Goal: Check status: Check status

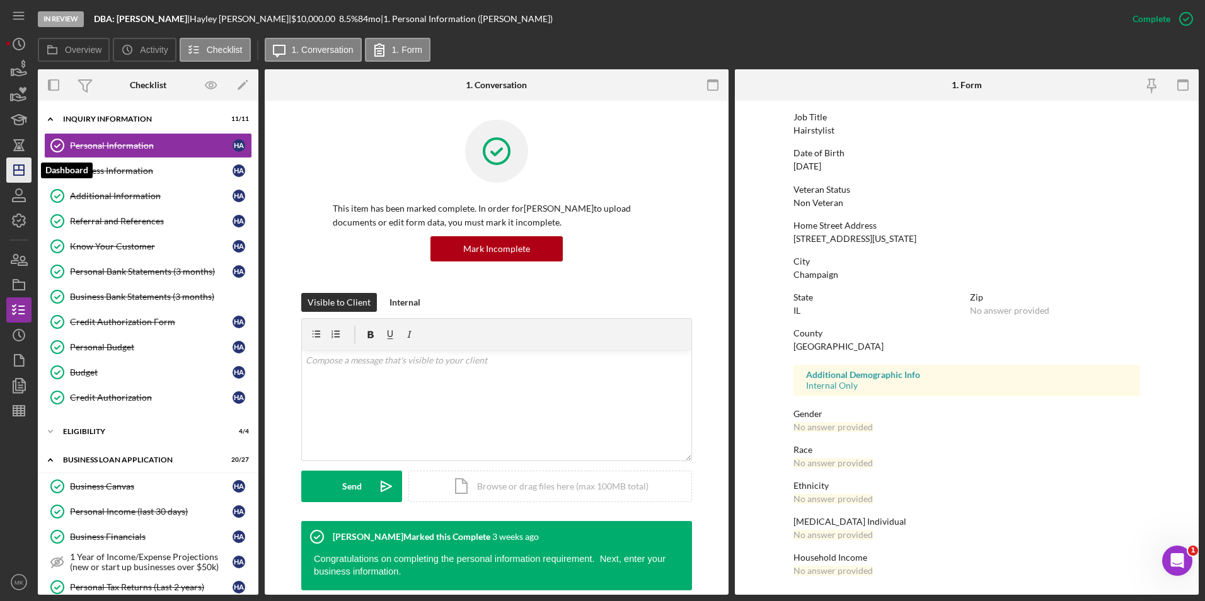
click at [9, 172] on icon "Icon/Dashboard" at bounding box center [19, 170] width 32 height 32
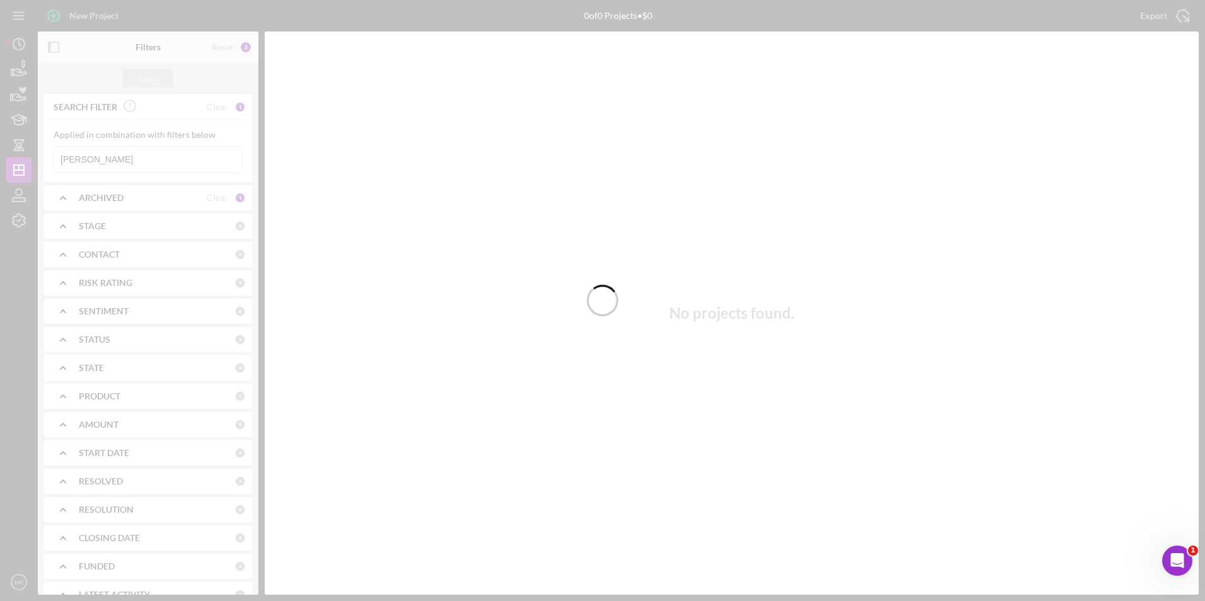
click at [148, 166] on div at bounding box center [602, 300] width 1205 height 601
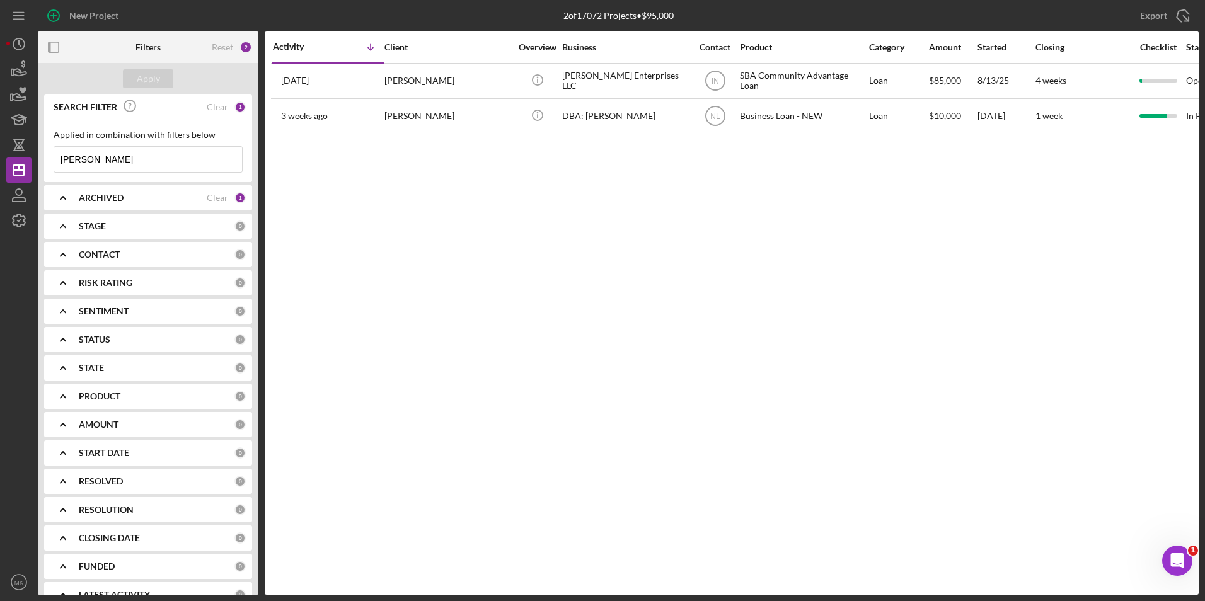
drag, startPoint x: 74, startPoint y: 159, endPoint x: -13, endPoint y: 149, distance: 87.6
click at [0, 149] on html "New Project 2 of 17072 Projects • $95,000 [PERSON_NAME] Export Icon/Export Filt…" at bounding box center [602, 300] width 1205 height 601
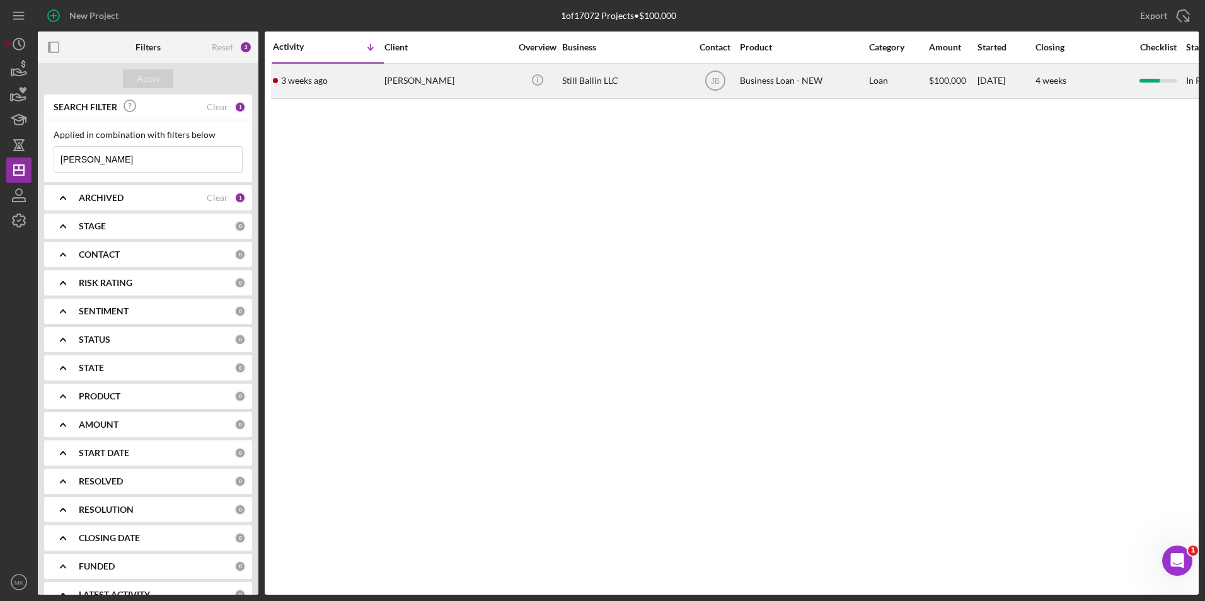
type input "[PERSON_NAME]"
click at [404, 89] on div "[PERSON_NAME]" at bounding box center [448, 80] width 126 height 33
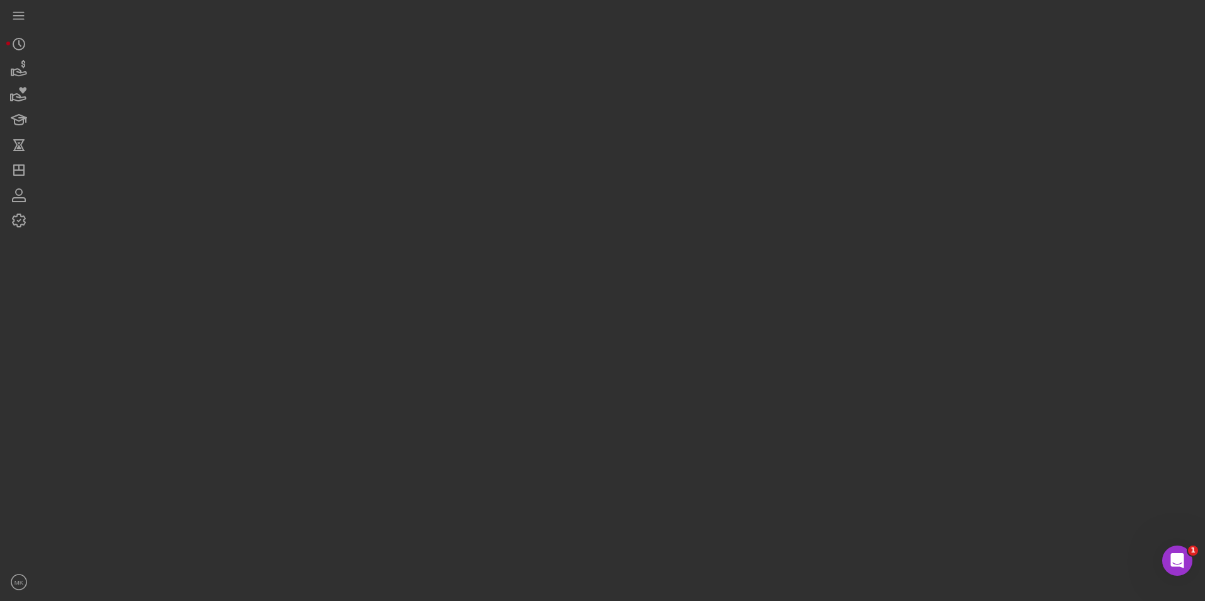
click at [404, 89] on div at bounding box center [618, 297] width 1161 height 595
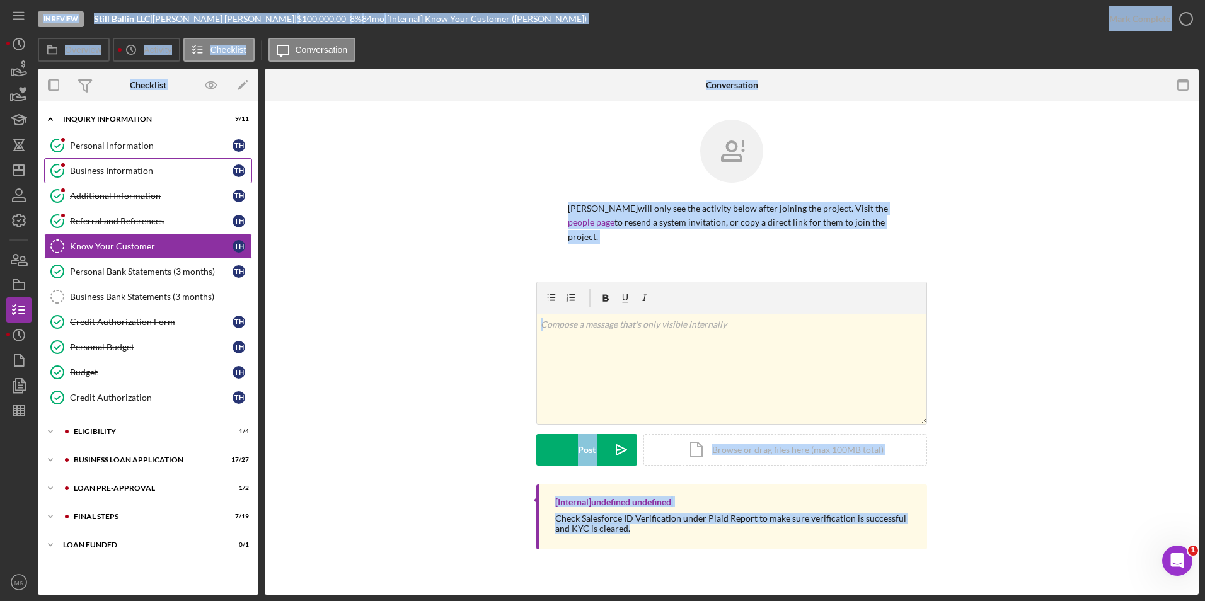
click at [120, 180] on link "Business Information Business Information T H" at bounding box center [148, 170] width 208 height 25
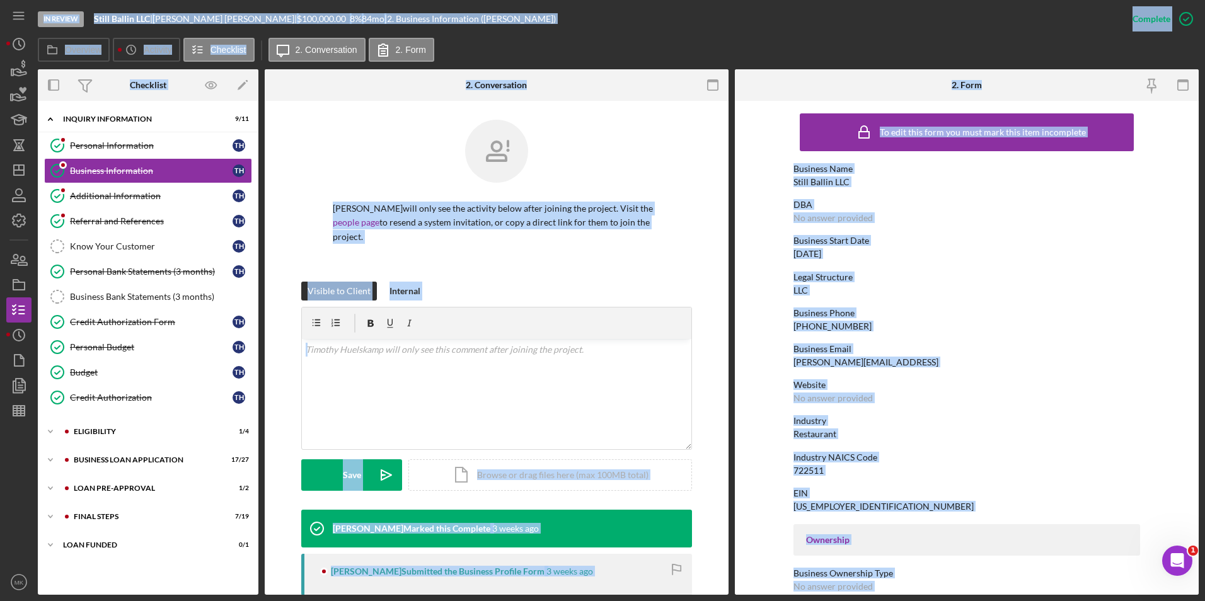
click at [985, 260] on div "To edit this form you must mark this item incomplete Business Name Still Ballin…" at bounding box center [967, 576] width 347 height 938
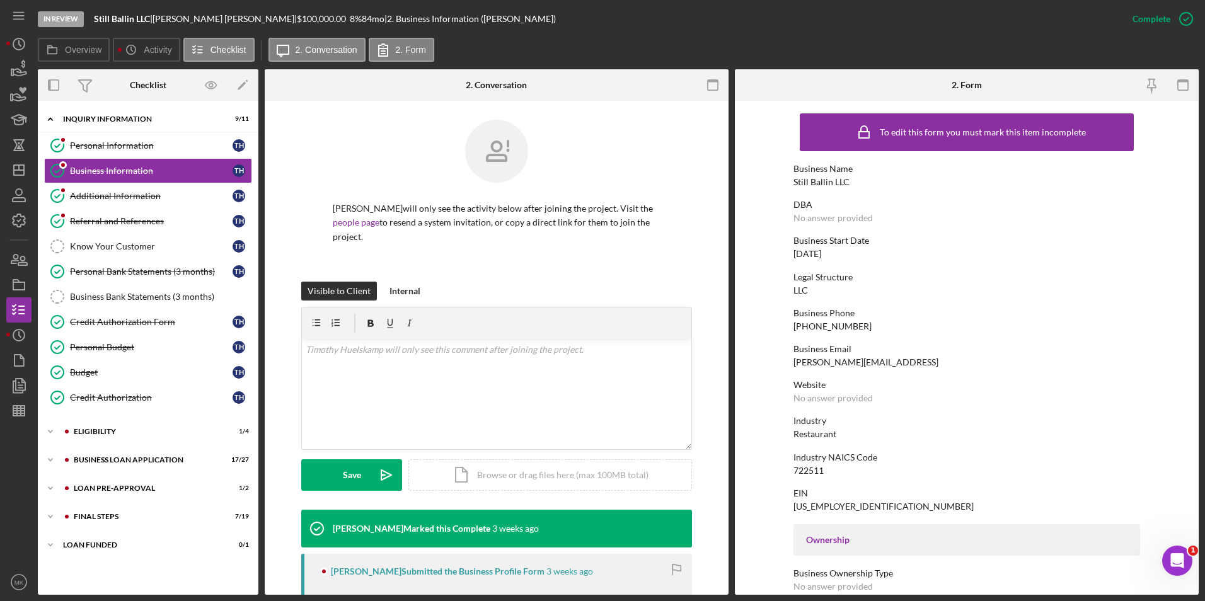
scroll to position [456, 0]
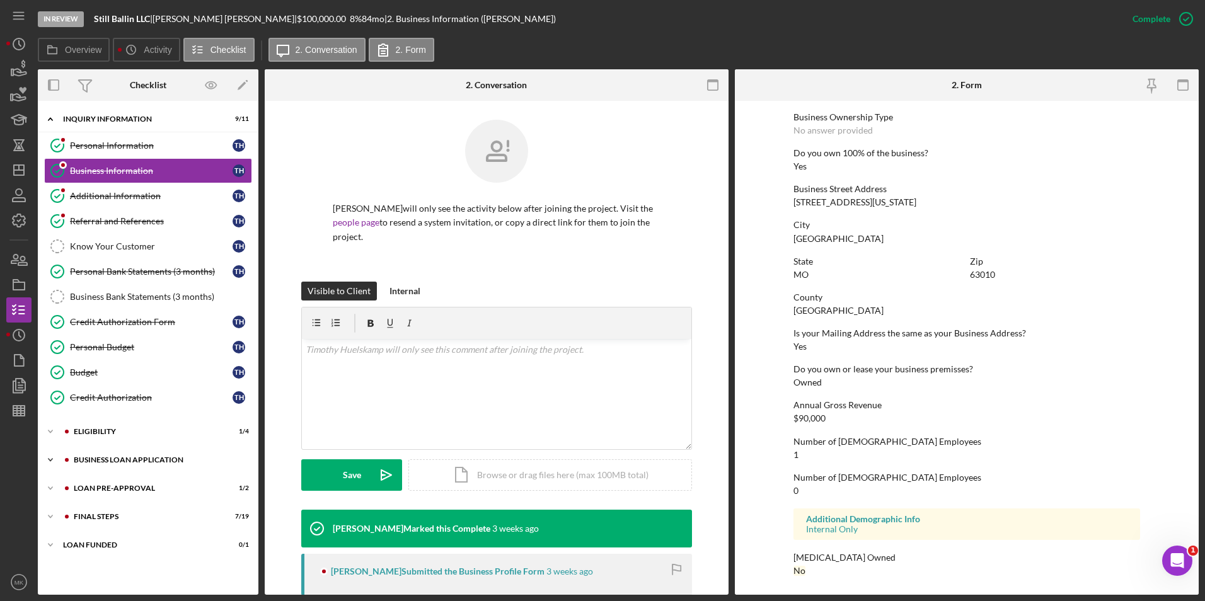
click at [141, 453] on div "Icon/Expander BUSINESS LOAN APPLICATION 17 / 27" at bounding box center [148, 460] width 221 height 25
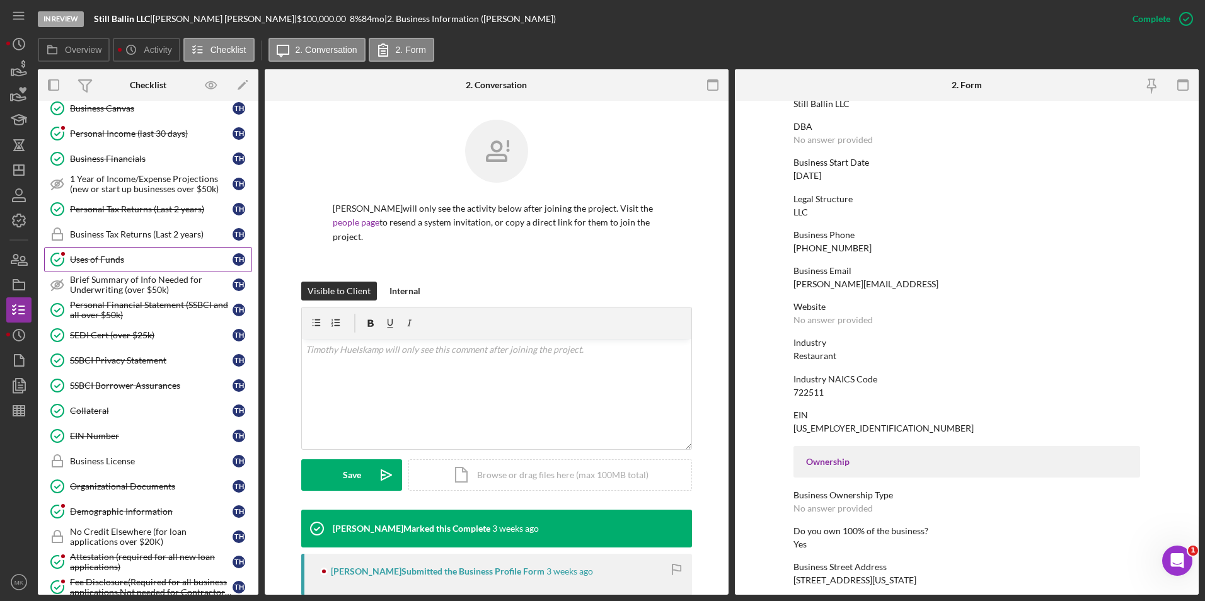
scroll to position [189, 0]
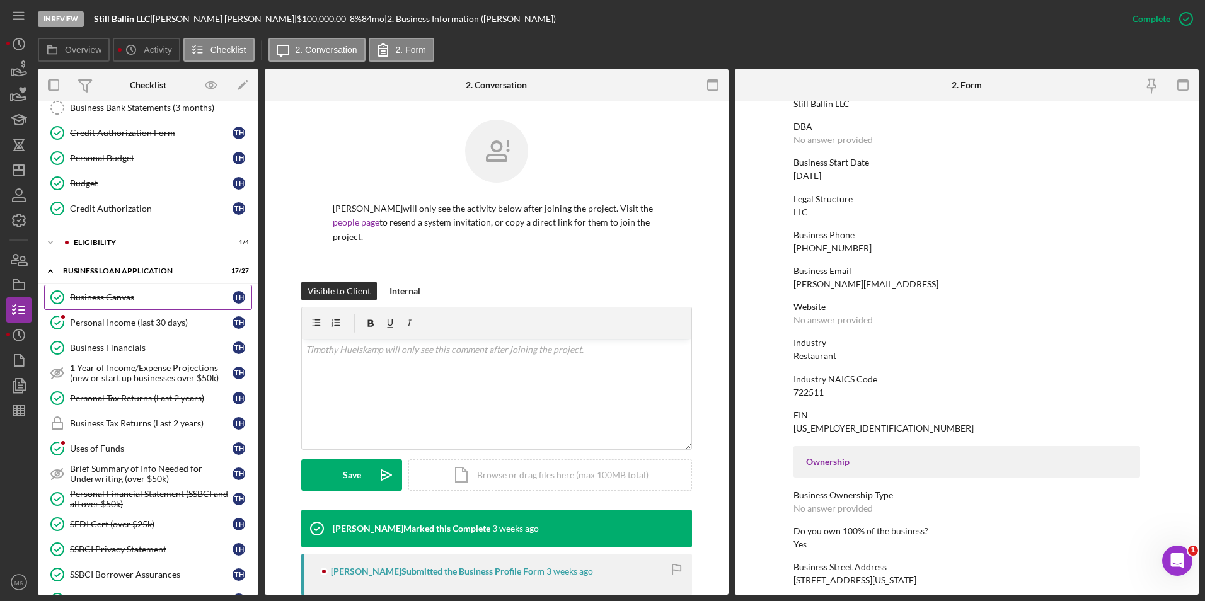
click at [138, 296] on div "Business Canvas" at bounding box center [151, 298] width 163 height 10
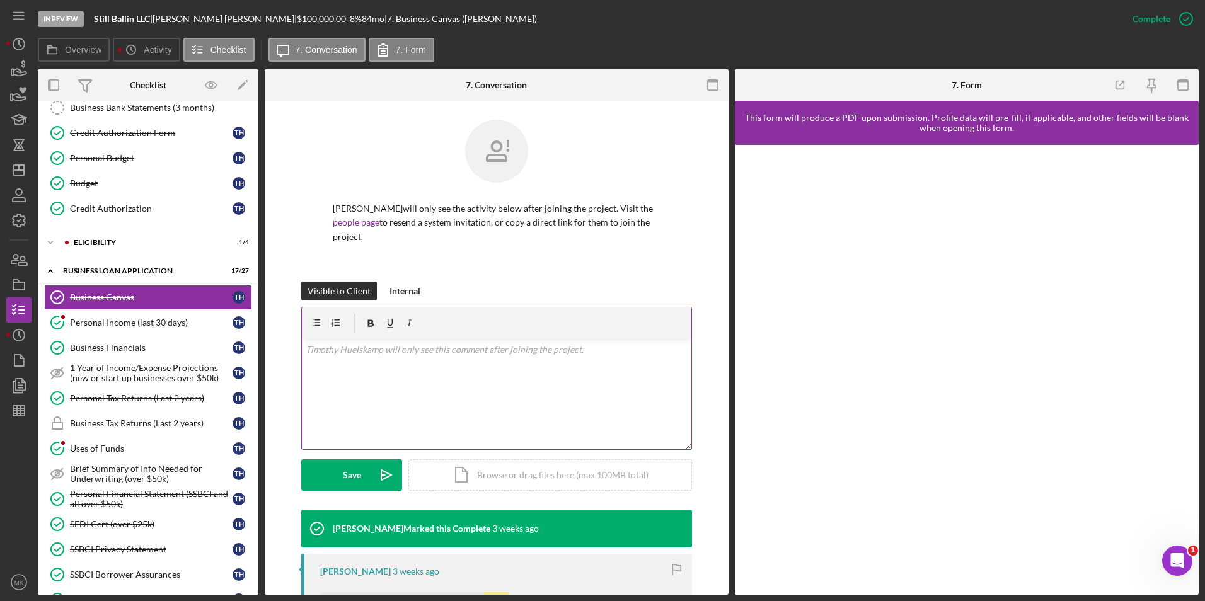
scroll to position [247, 0]
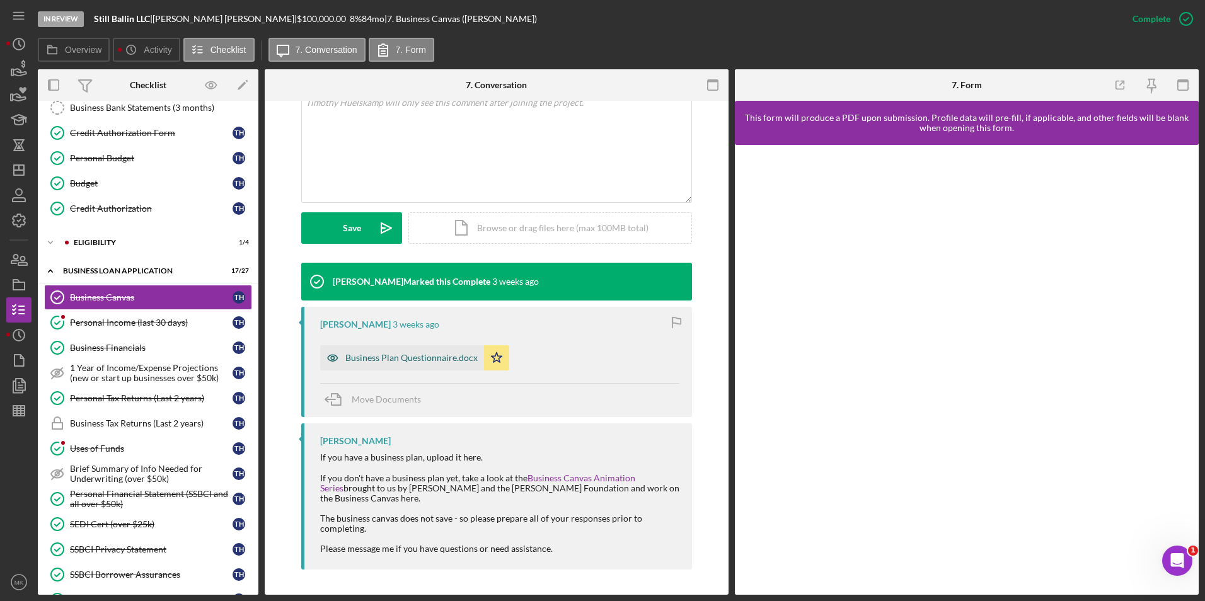
click at [456, 366] on div "Business Plan Questionnaire.docx" at bounding box center [402, 357] width 164 height 25
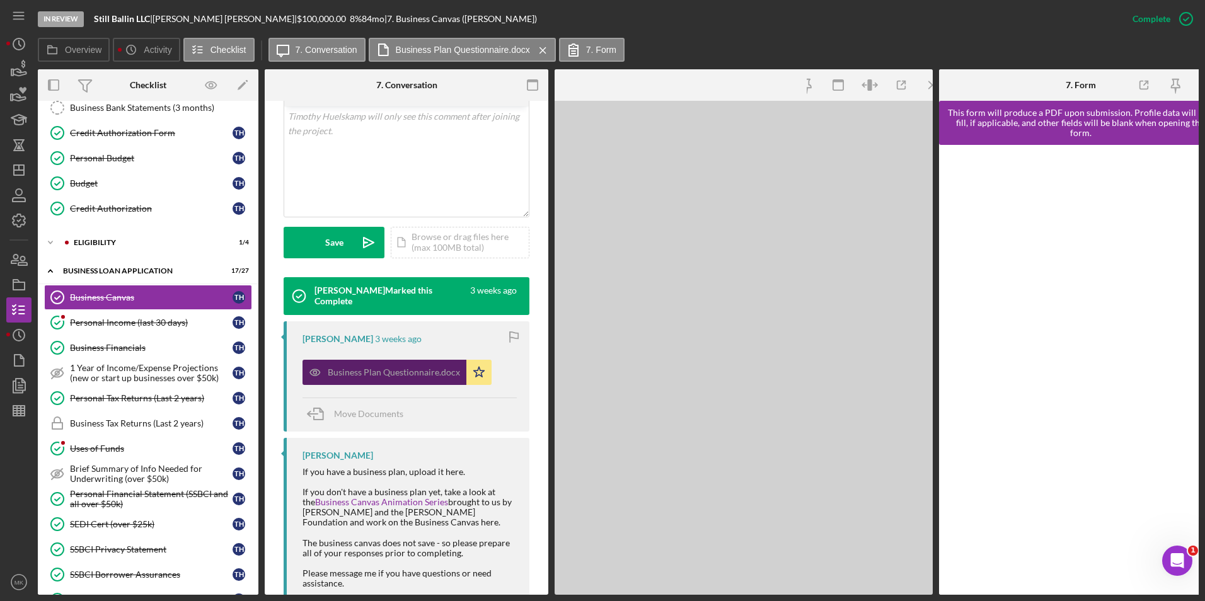
scroll to position [261, 0]
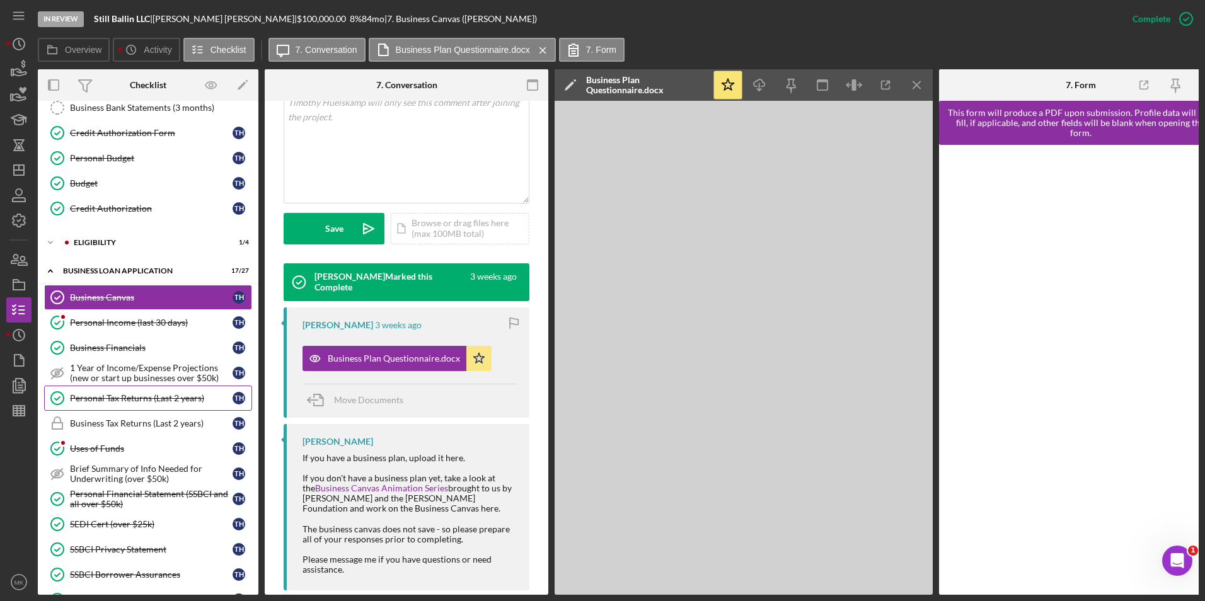
drag, startPoint x: 109, startPoint y: 444, endPoint x: 176, endPoint y: 409, distance: 75.9
click at [109, 445] on div "Uses of Funds" at bounding box center [151, 449] width 163 height 10
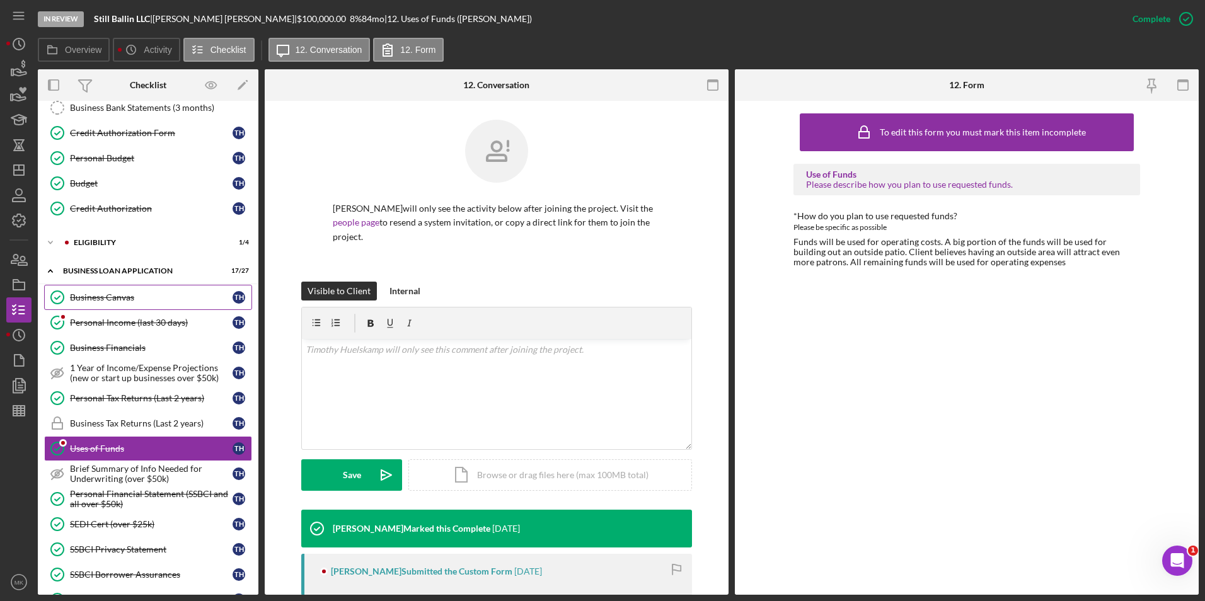
click at [139, 296] on div "Business Canvas" at bounding box center [151, 298] width 163 height 10
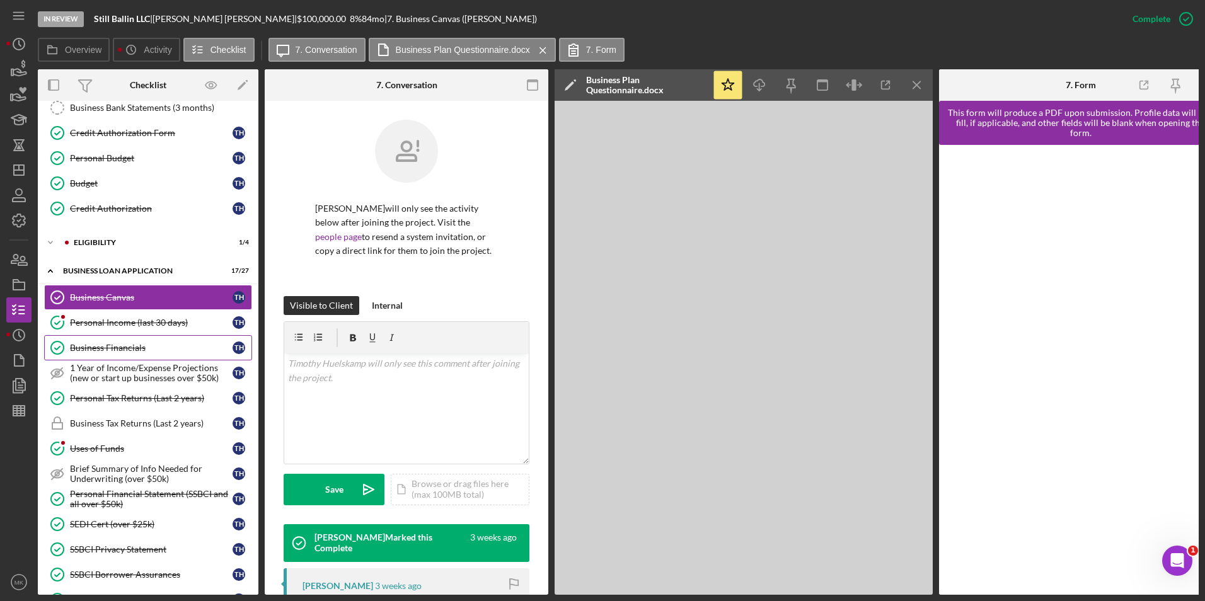
click at [129, 346] on div "Business Financials" at bounding box center [151, 348] width 163 height 10
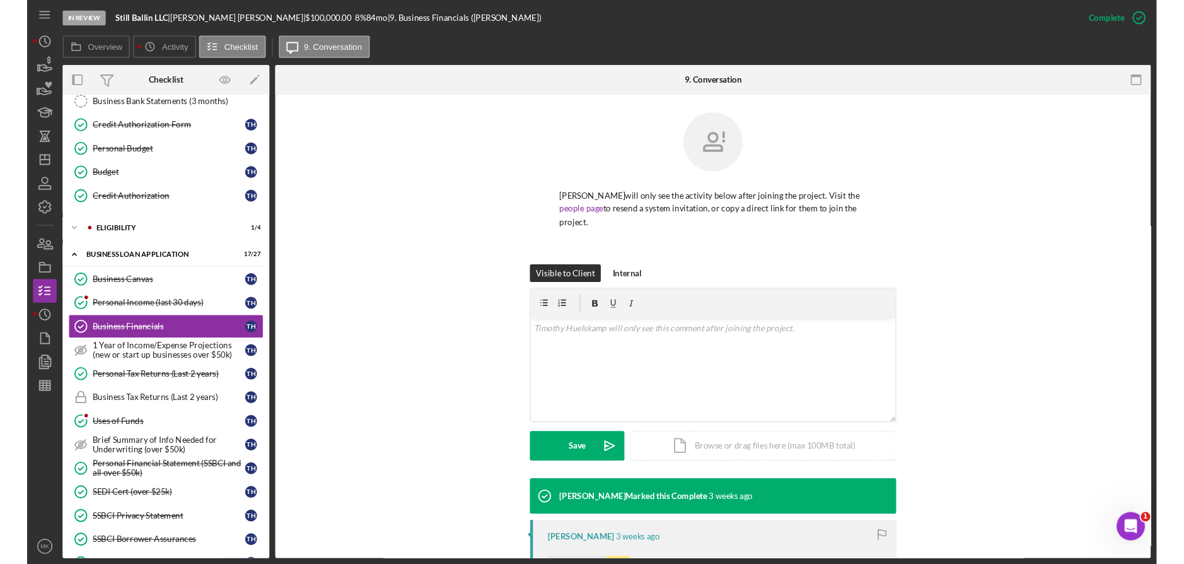
scroll to position [228, 0]
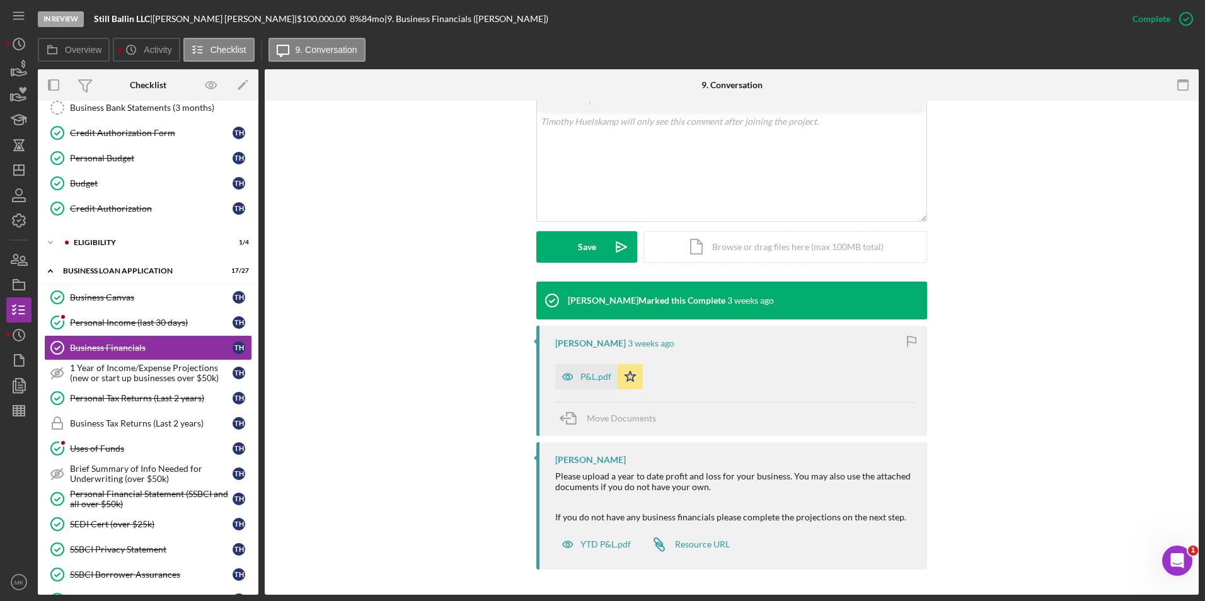
click at [576, 371] on icon "button" at bounding box center [567, 376] width 25 height 25
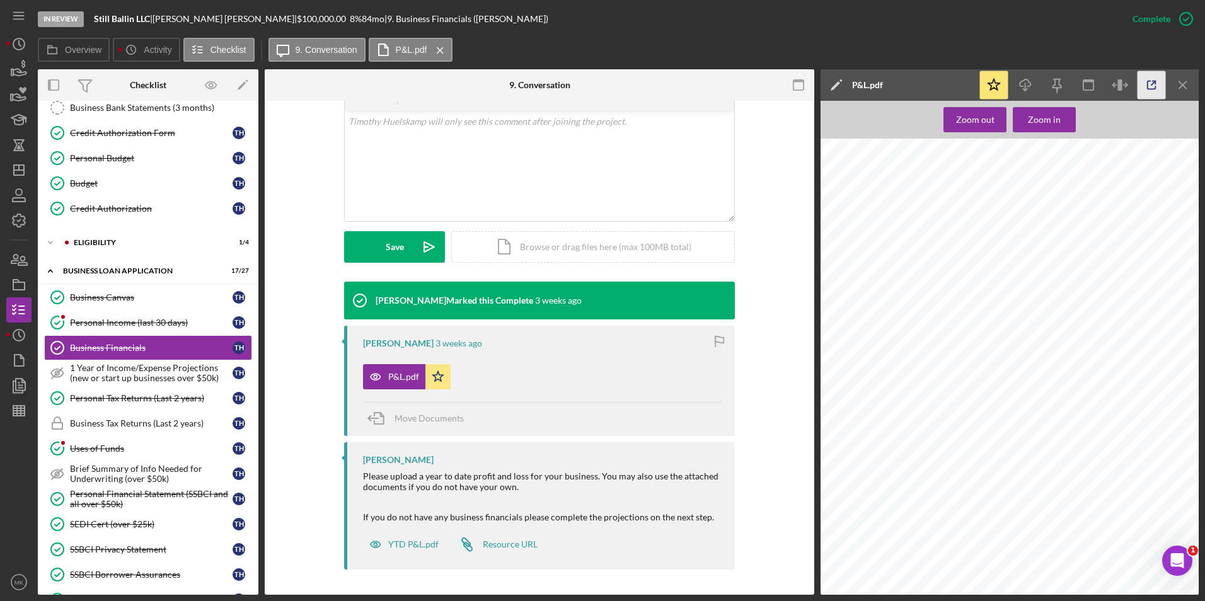
click at [1148, 89] on icon "button" at bounding box center [1152, 85] width 8 height 8
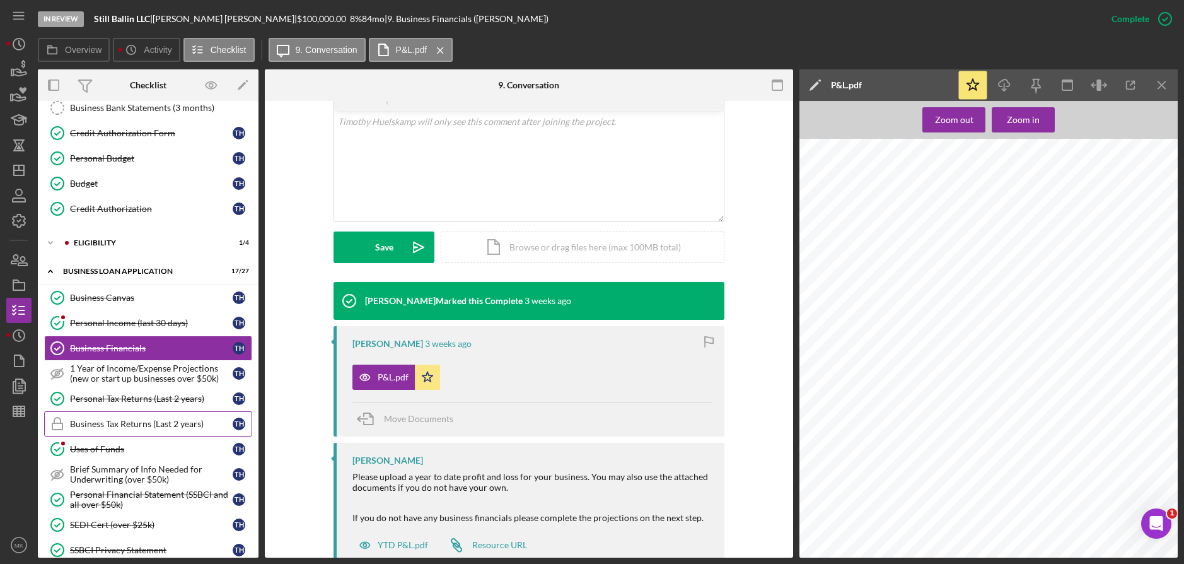
click at [136, 414] on link "Business Tax Returns (Last 2 years) Business Tax Returns (Last 2 years) T H" at bounding box center [148, 423] width 208 height 25
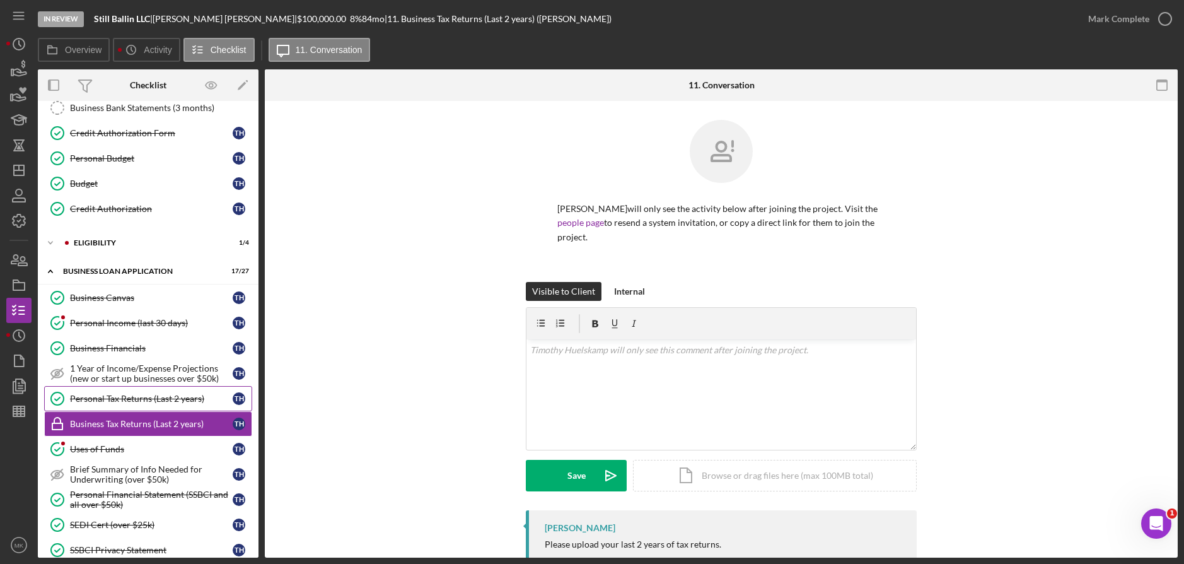
click at [146, 395] on div "Personal Tax Returns (Last 2 years)" at bounding box center [151, 398] width 163 height 10
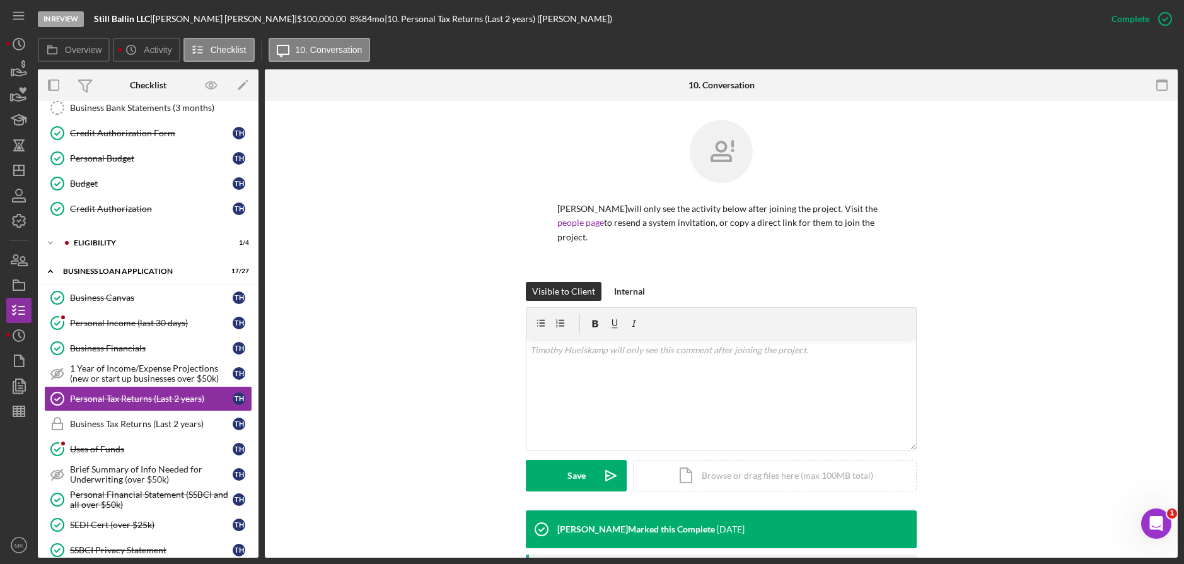
scroll to position [226, 0]
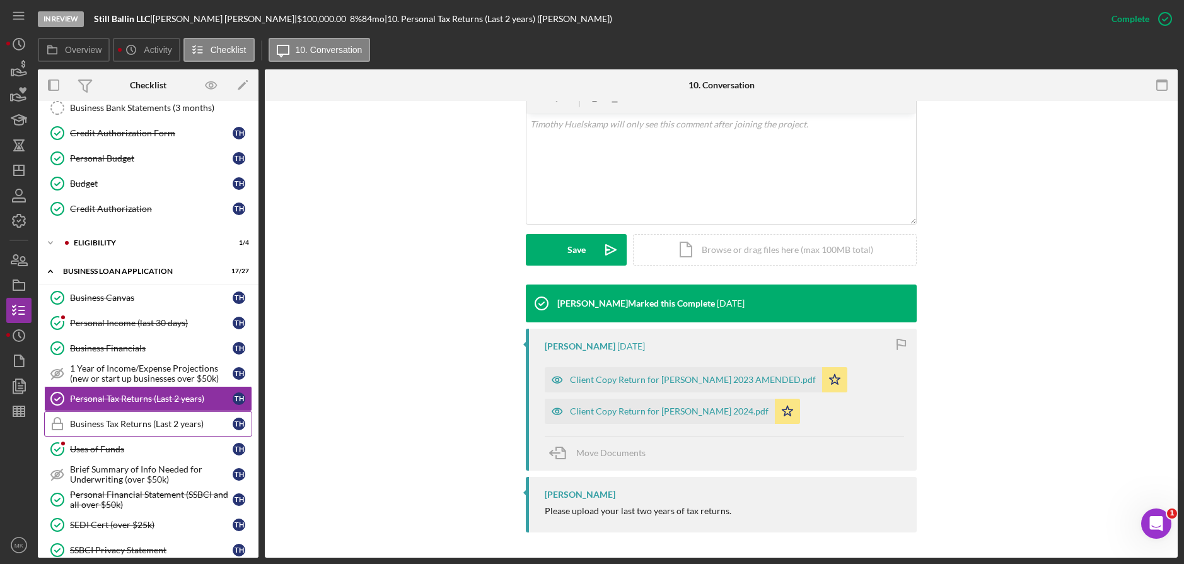
click at [127, 432] on link "Business Tax Returns (Last 2 years) Business Tax Returns (Last 2 years) T H" at bounding box center [148, 423] width 208 height 25
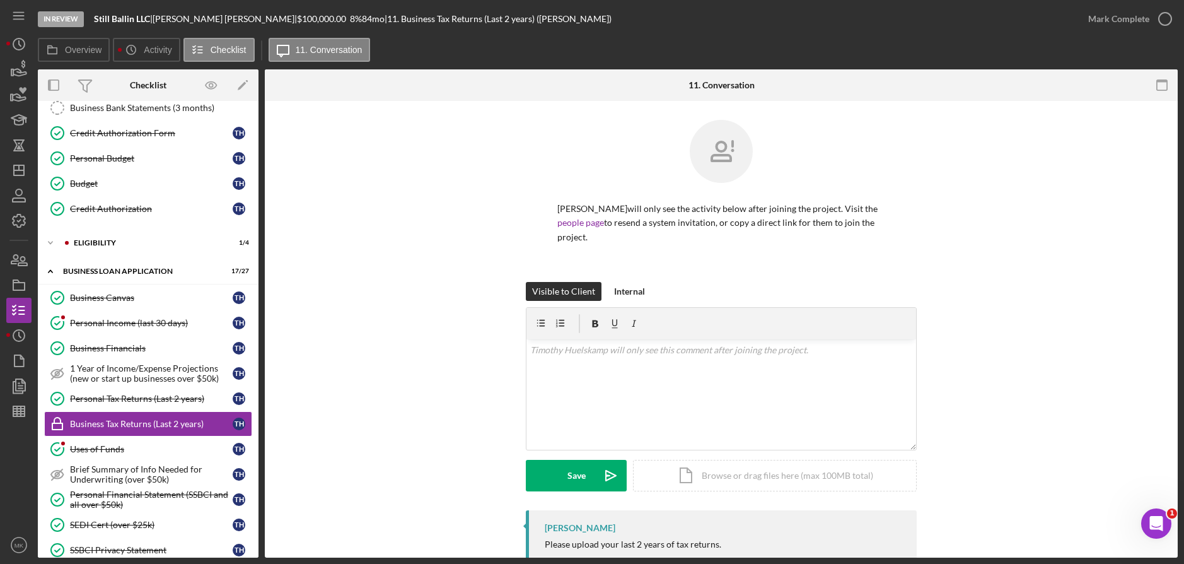
scroll to position [54, 0]
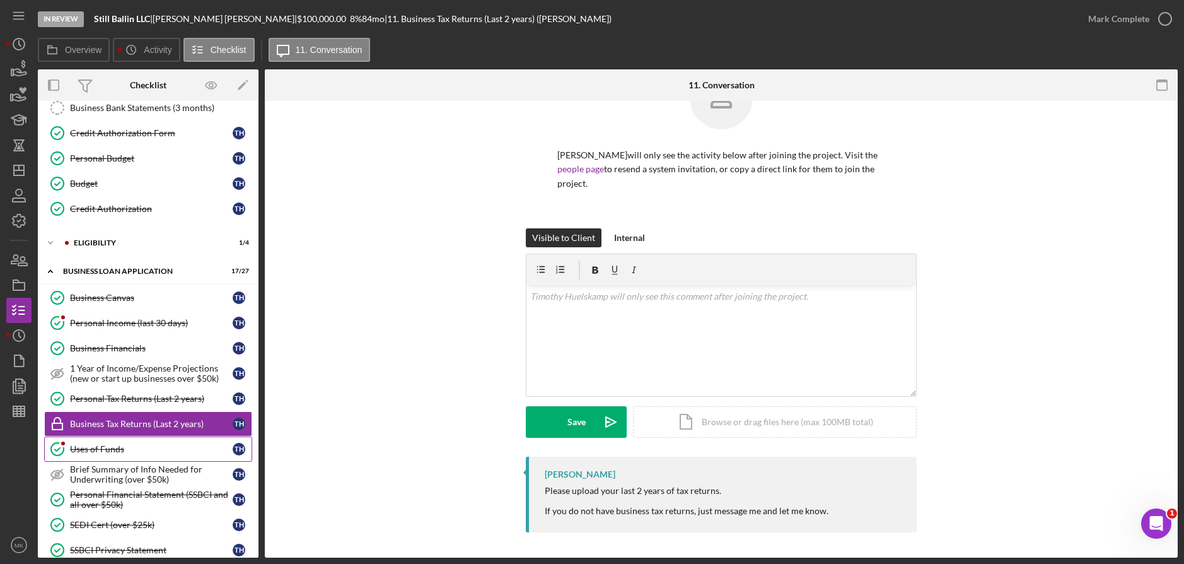
click at [171, 455] on link "Uses of Funds Uses of Funds T H" at bounding box center [148, 448] width 208 height 25
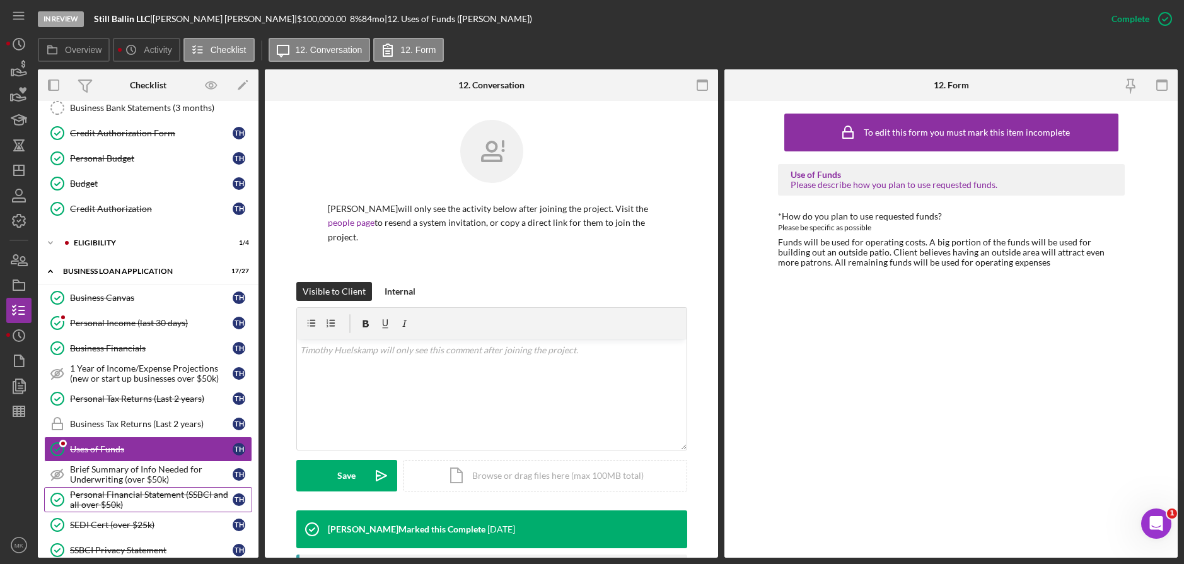
click at [154, 501] on div "Personal Financial Statement (SSBCI and all over $50k)" at bounding box center [151, 499] width 163 height 20
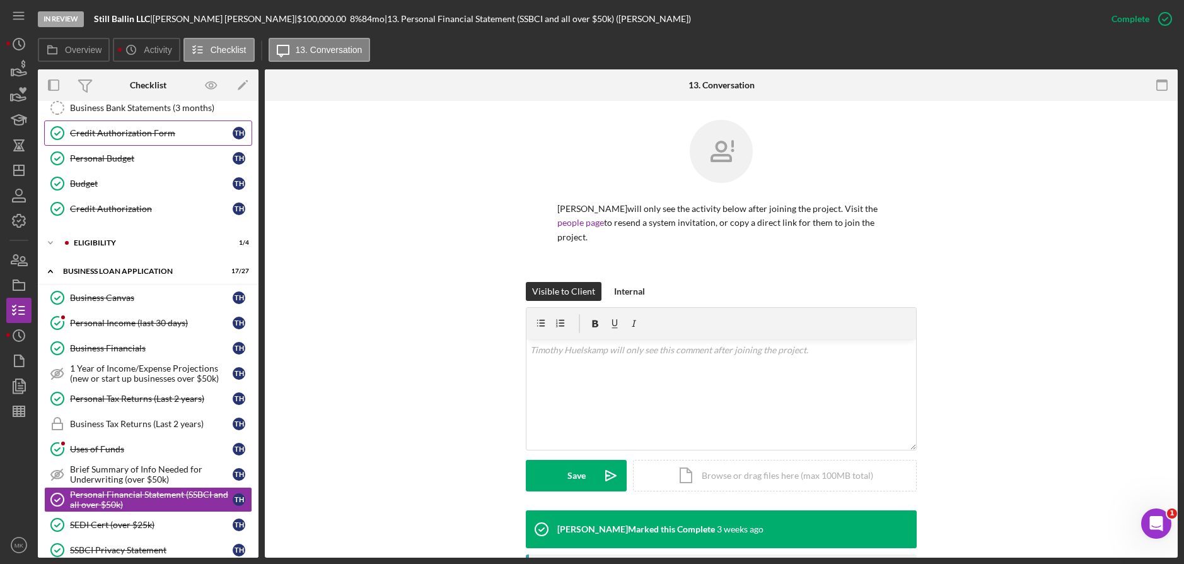
click at [133, 133] on div "Credit Authorization Form" at bounding box center [151, 133] width 163 height 10
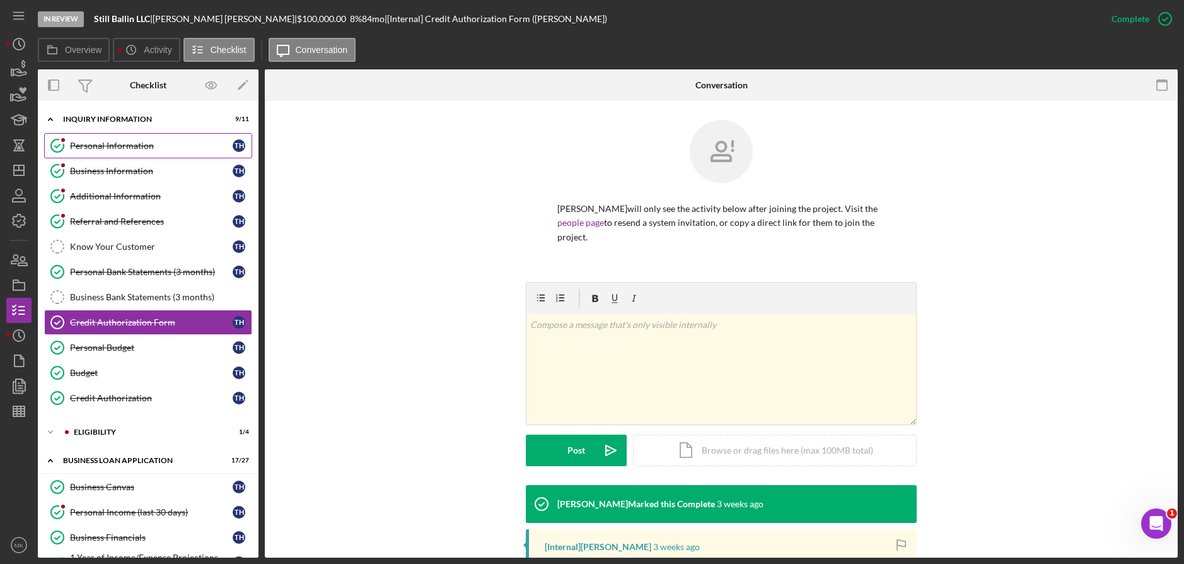
click at [141, 148] on div "Personal Information" at bounding box center [151, 146] width 163 height 10
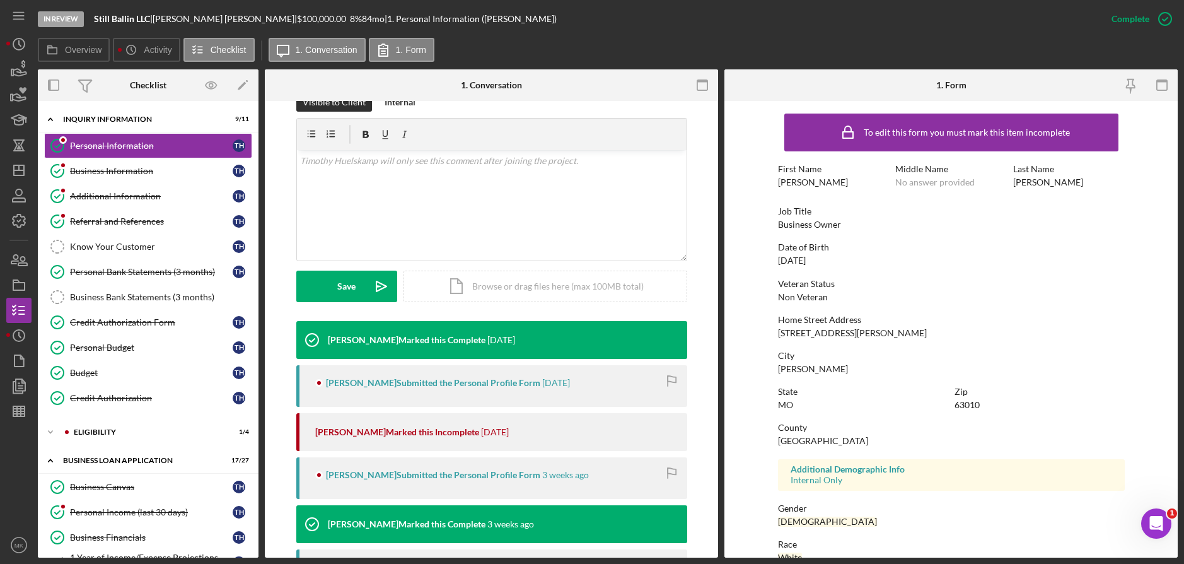
scroll to position [315, 0]
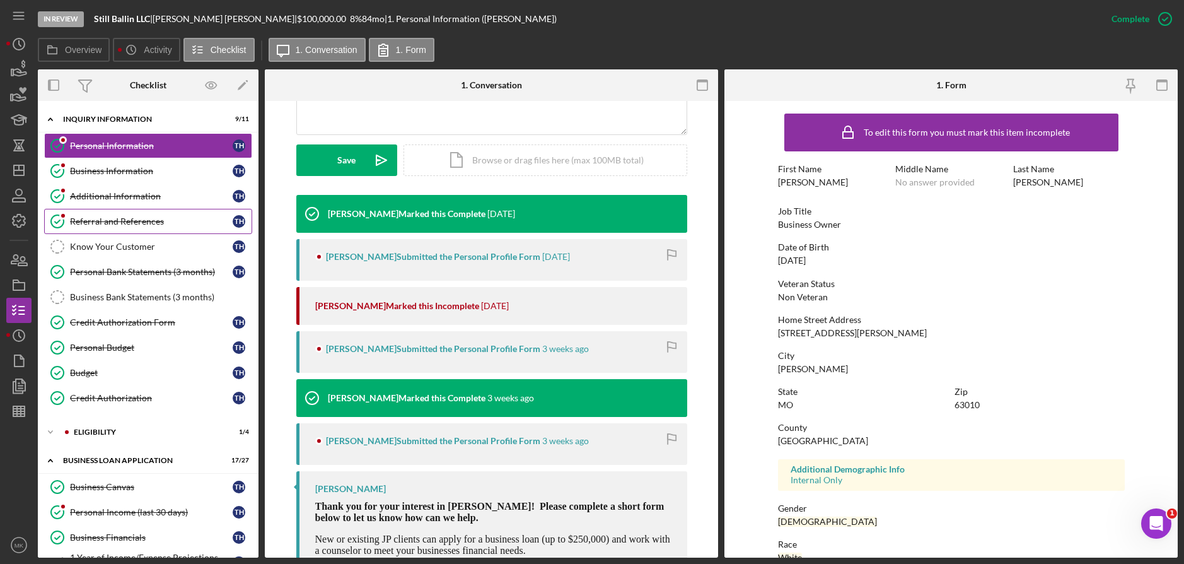
click at [147, 226] on div "Referral and References" at bounding box center [151, 221] width 163 height 10
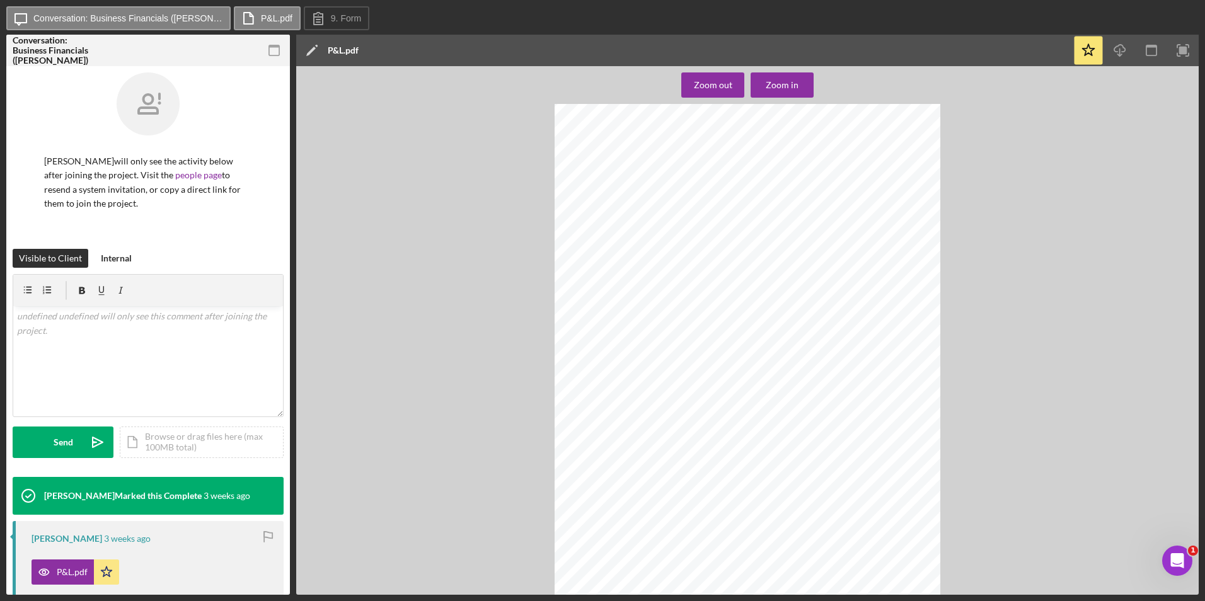
scroll to position [1007, 0]
